Goal: Find specific page/section: Find specific page/section

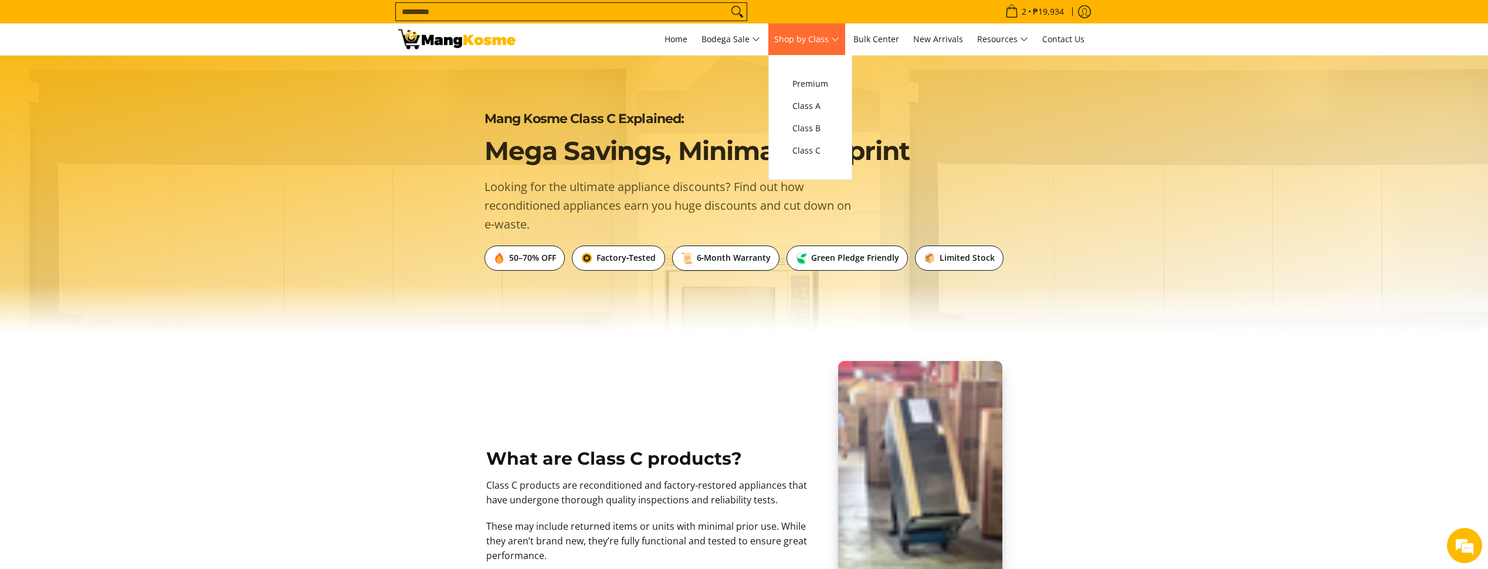
click at [807, 38] on span "Shop by Class" at bounding box center [806, 39] width 65 height 15
click at [807, 146] on span "Class C" at bounding box center [810, 151] width 36 height 15
